Goal: Transaction & Acquisition: Purchase product/service

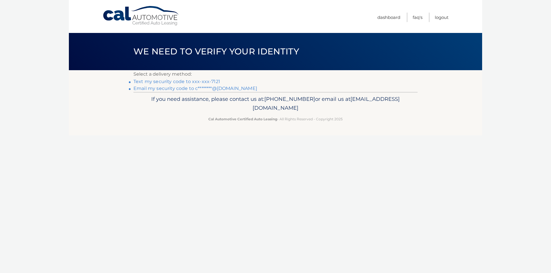
click at [217, 88] on link "Email my security code to c********@gmail.com" at bounding box center [195, 88] width 124 height 5
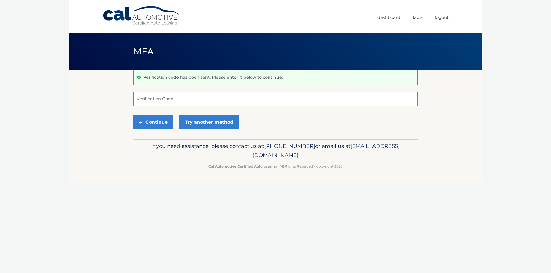
click at [179, 96] on input "Verification Code" at bounding box center [275, 99] width 284 height 14
click at [174, 102] on input "Verification Code" at bounding box center [275, 99] width 284 height 14
click at [190, 121] on link "Try another method" at bounding box center [209, 122] width 60 height 14
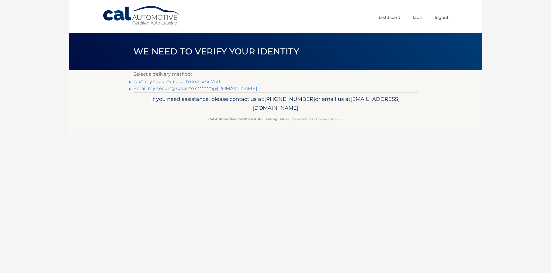
click at [179, 81] on link "Text my security code to xxx-xxx-7121" at bounding box center [176, 81] width 87 height 5
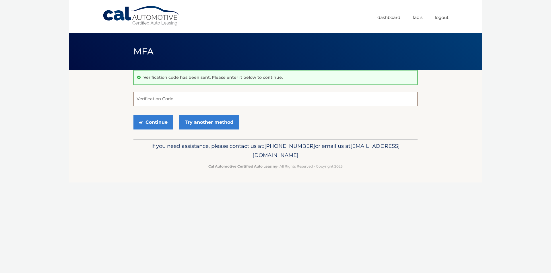
click at [167, 102] on input "Verification Code" at bounding box center [275, 99] width 284 height 14
type input "806763"
click at [158, 120] on button "Continue" at bounding box center [153, 122] width 40 height 14
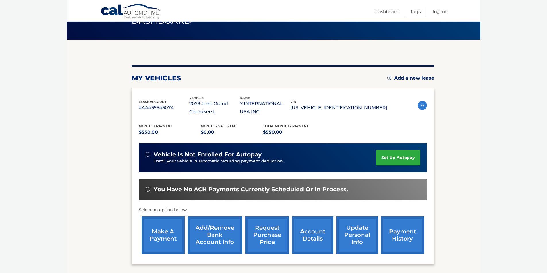
scroll to position [57, 0]
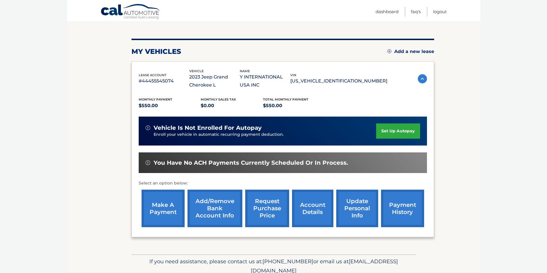
click at [164, 209] on link "make a payment" at bounding box center [162, 209] width 43 height 38
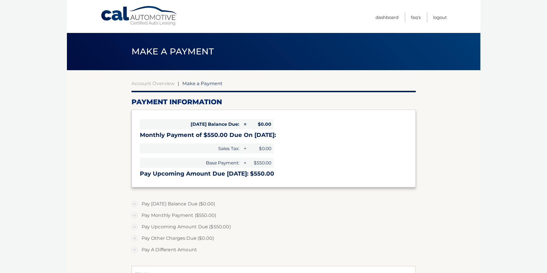
select select "MTA1YTc3ZjYtYTgwNS00ZTcyLWI1ZDItOTU3MmZmYzk5ZTk1"
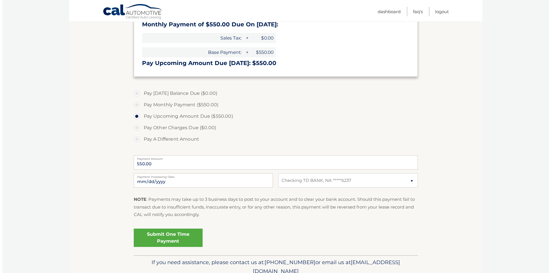
scroll to position [115, 0]
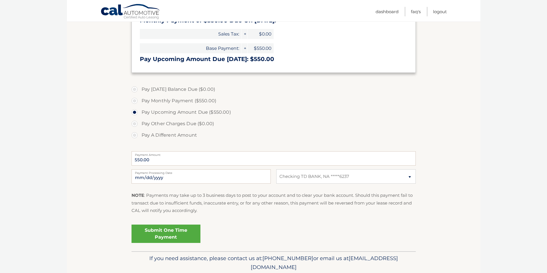
click at [179, 233] on link "Submit One Time Payment" at bounding box center [165, 234] width 69 height 18
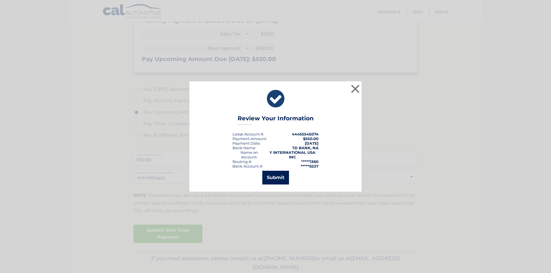
click at [280, 176] on button "Submit" at bounding box center [275, 178] width 27 height 14
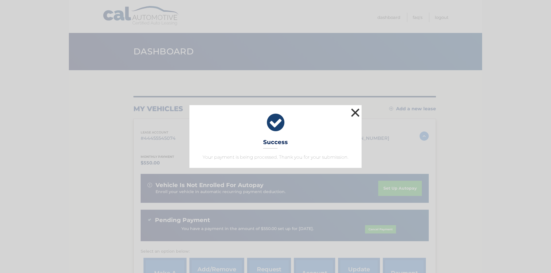
click at [353, 111] on button "×" at bounding box center [354, 112] width 11 height 11
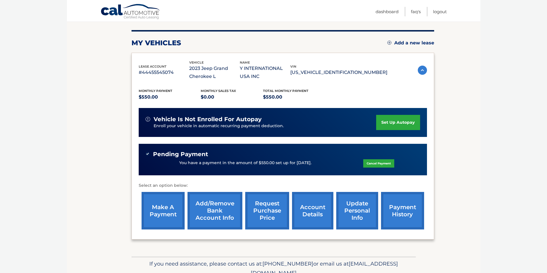
scroll to position [86, 0]
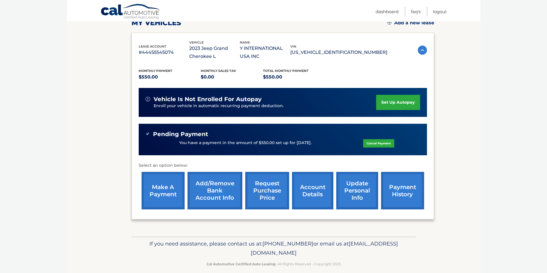
click at [308, 194] on link "account details" at bounding box center [312, 191] width 41 height 38
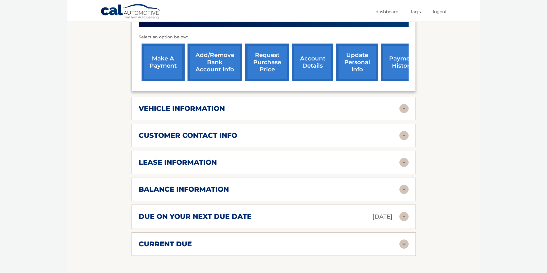
scroll to position [230, 0]
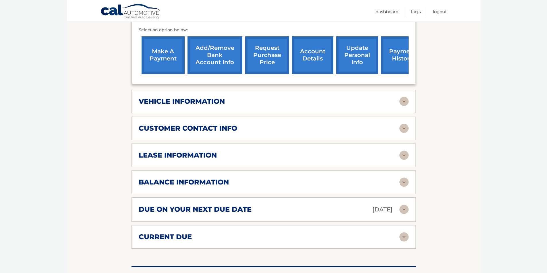
click at [403, 157] on img at bounding box center [403, 155] width 9 height 9
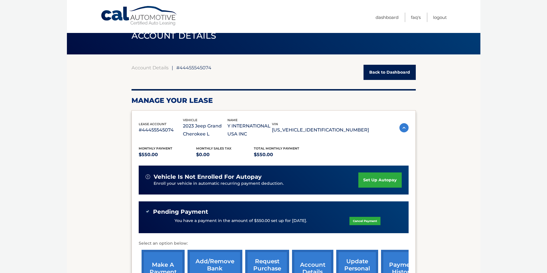
scroll to position [0, 0]
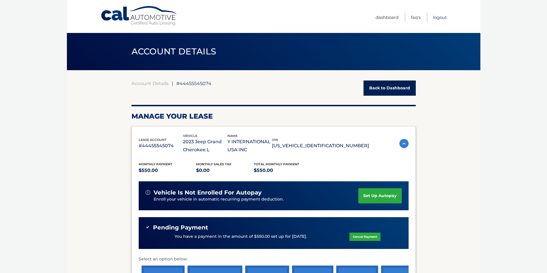
click at [439, 16] on link "Logout" at bounding box center [440, 17] width 14 height 9
